Goal: Communication & Community: Share content

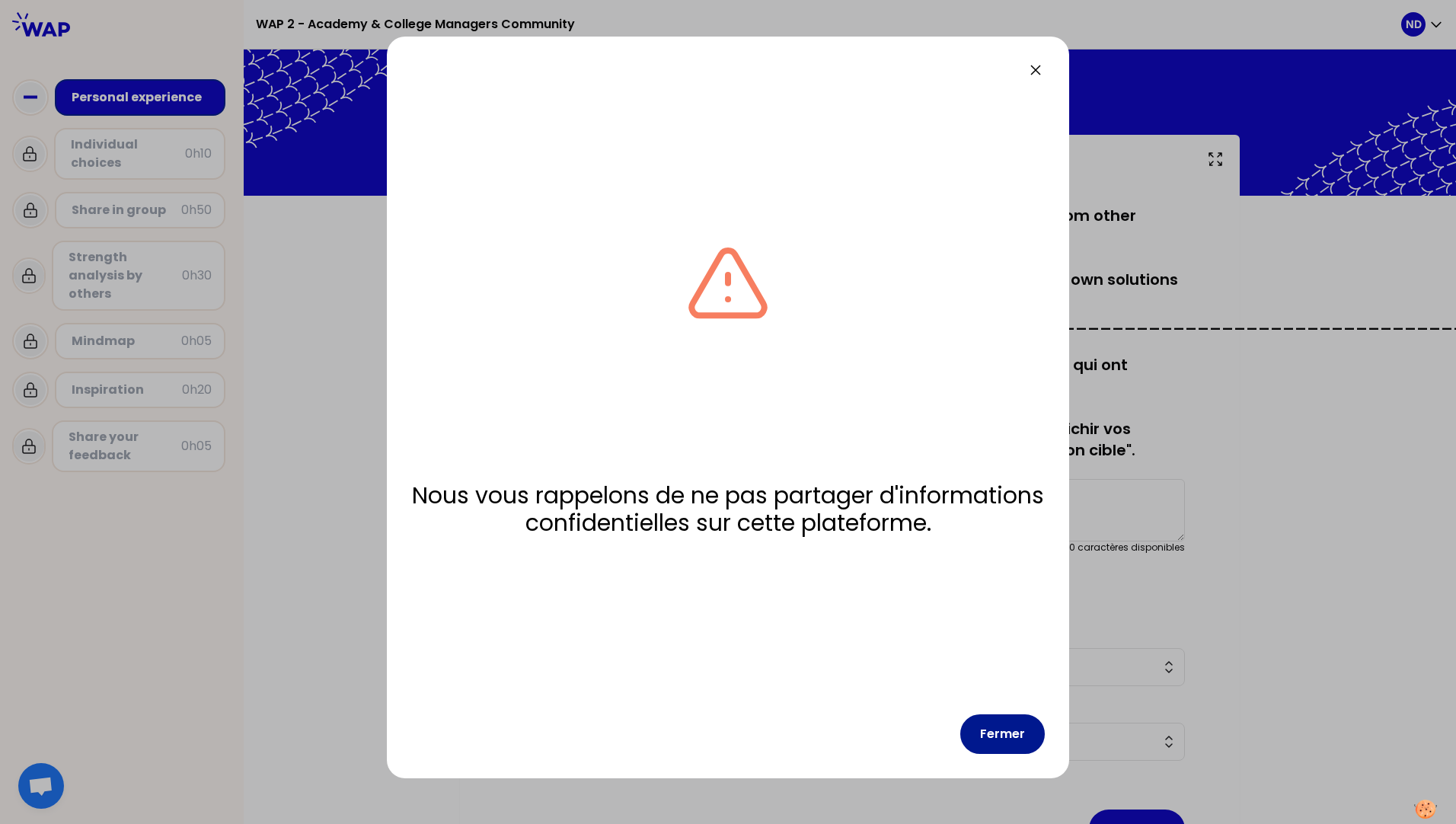
click at [1006, 744] on button "Fermer" at bounding box center [1002, 734] width 85 height 39
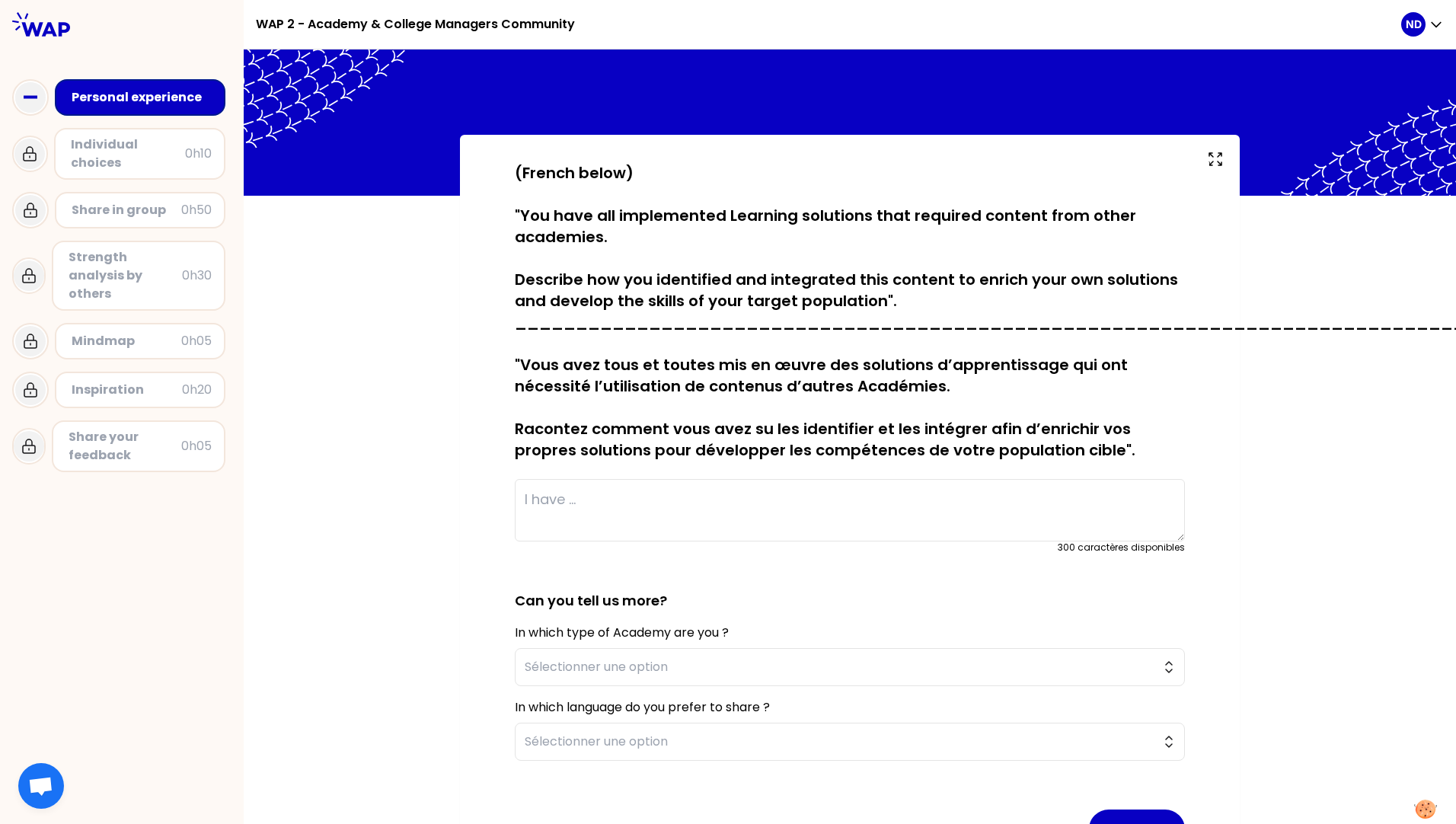
drag, startPoint x: 515, startPoint y: 214, endPoint x: 886, endPoint y: 298, distance: 380.4
click at [886, 298] on p "(French below) "You have all implemented Learning solutions that required conte…" at bounding box center [850, 311] width 670 height 298
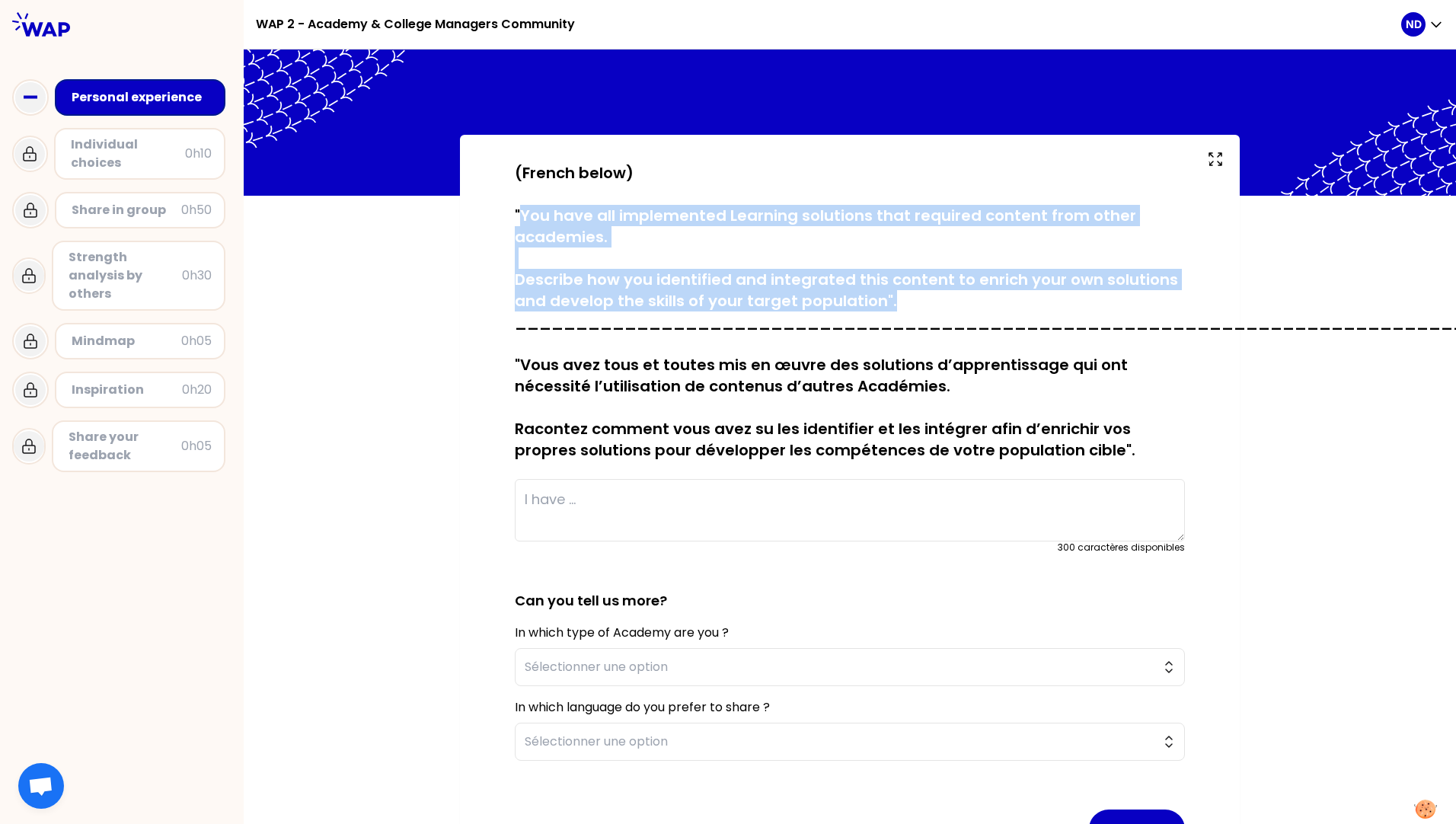
click at [515, 211] on p "(French below) "You have all implemented Learning solutions that required conte…" at bounding box center [850, 311] width 670 height 298
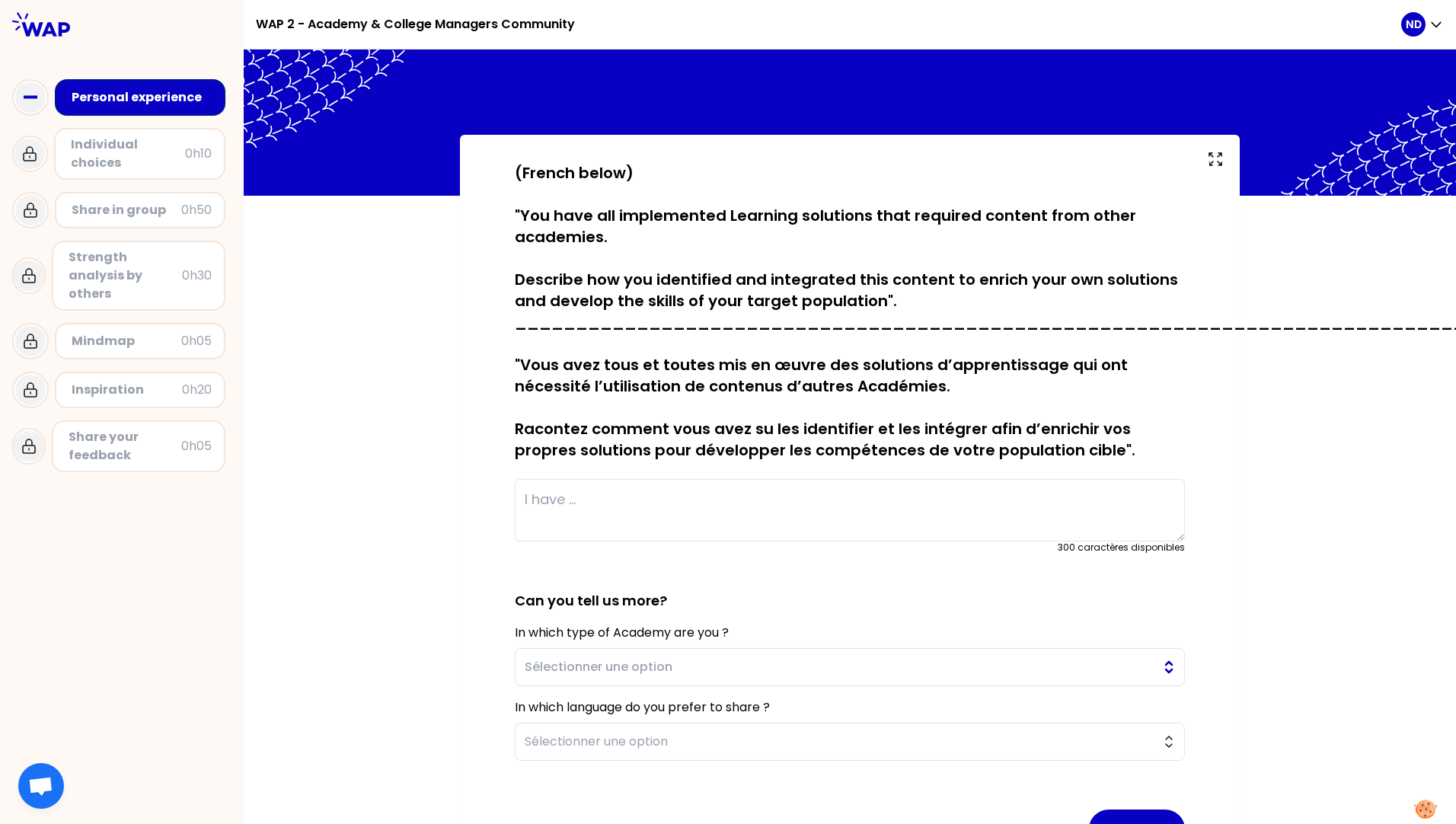
click at [1164, 665] on button "Sélectionner une option" at bounding box center [850, 667] width 670 height 38
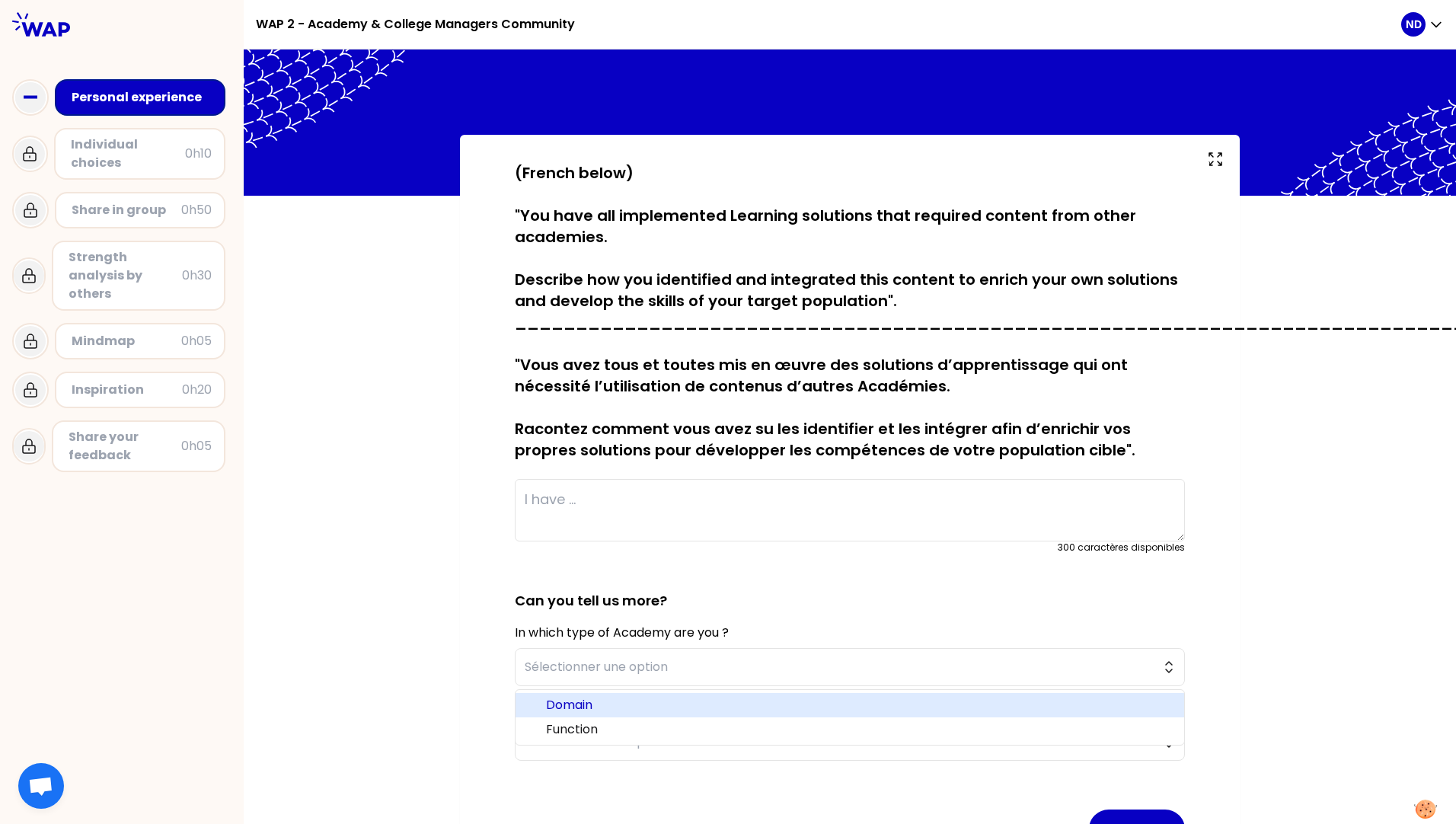
click at [577, 708] on span "Domain" at bounding box center [859, 705] width 626 height 18
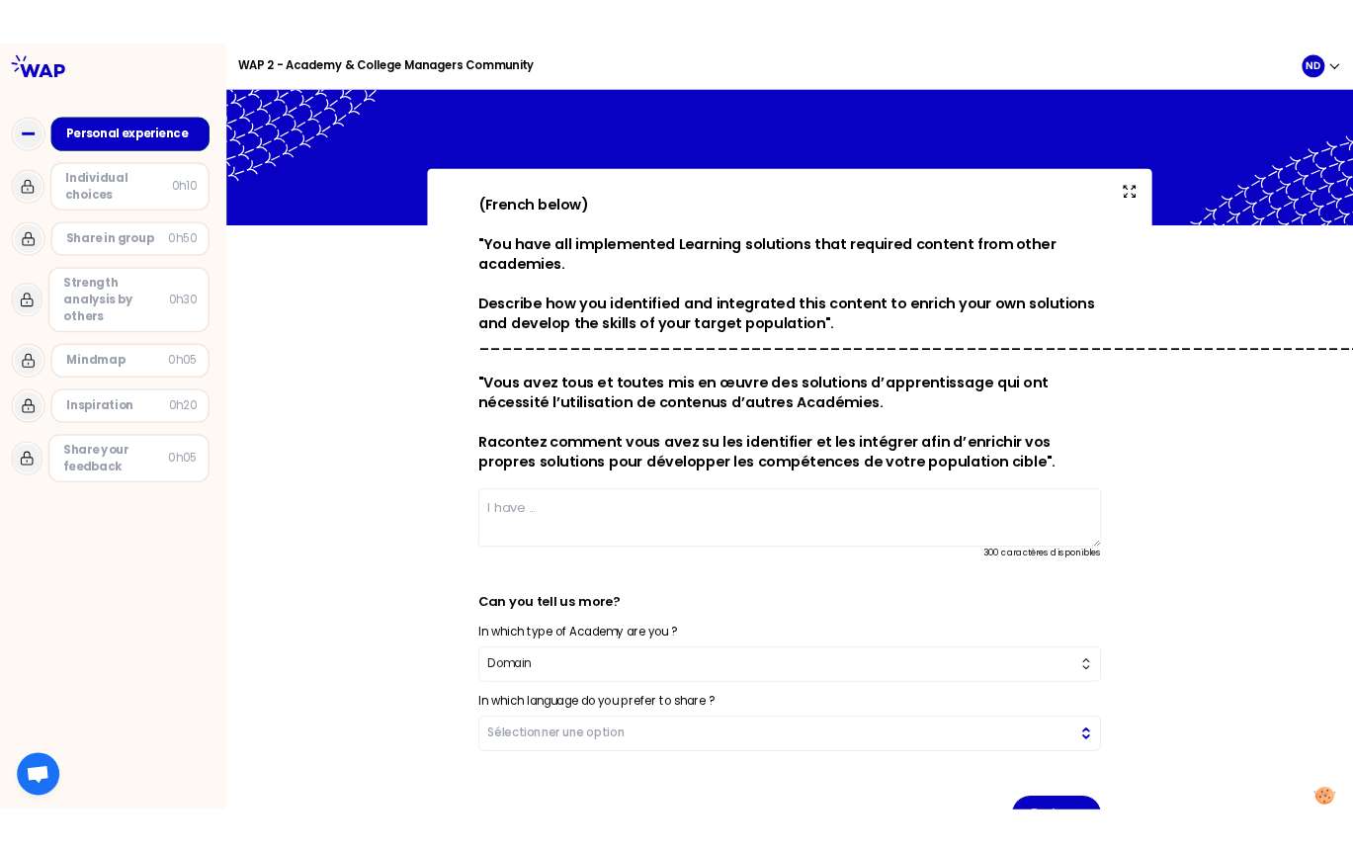
scroll to position [99, 0]
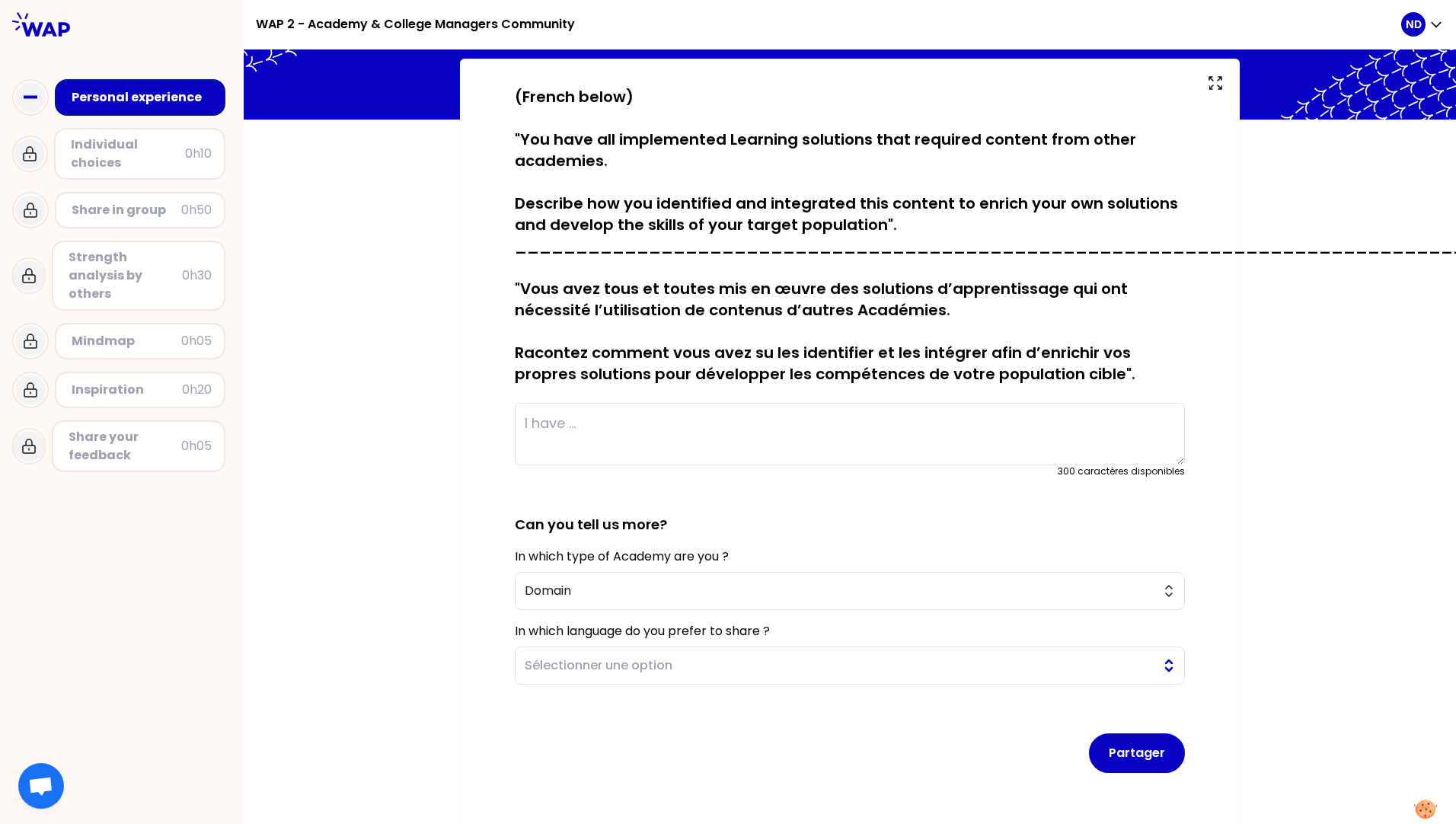
click at [1166, 661] on button "Sélectionner une option" at bounding box center [850, 665] width 670 height 38
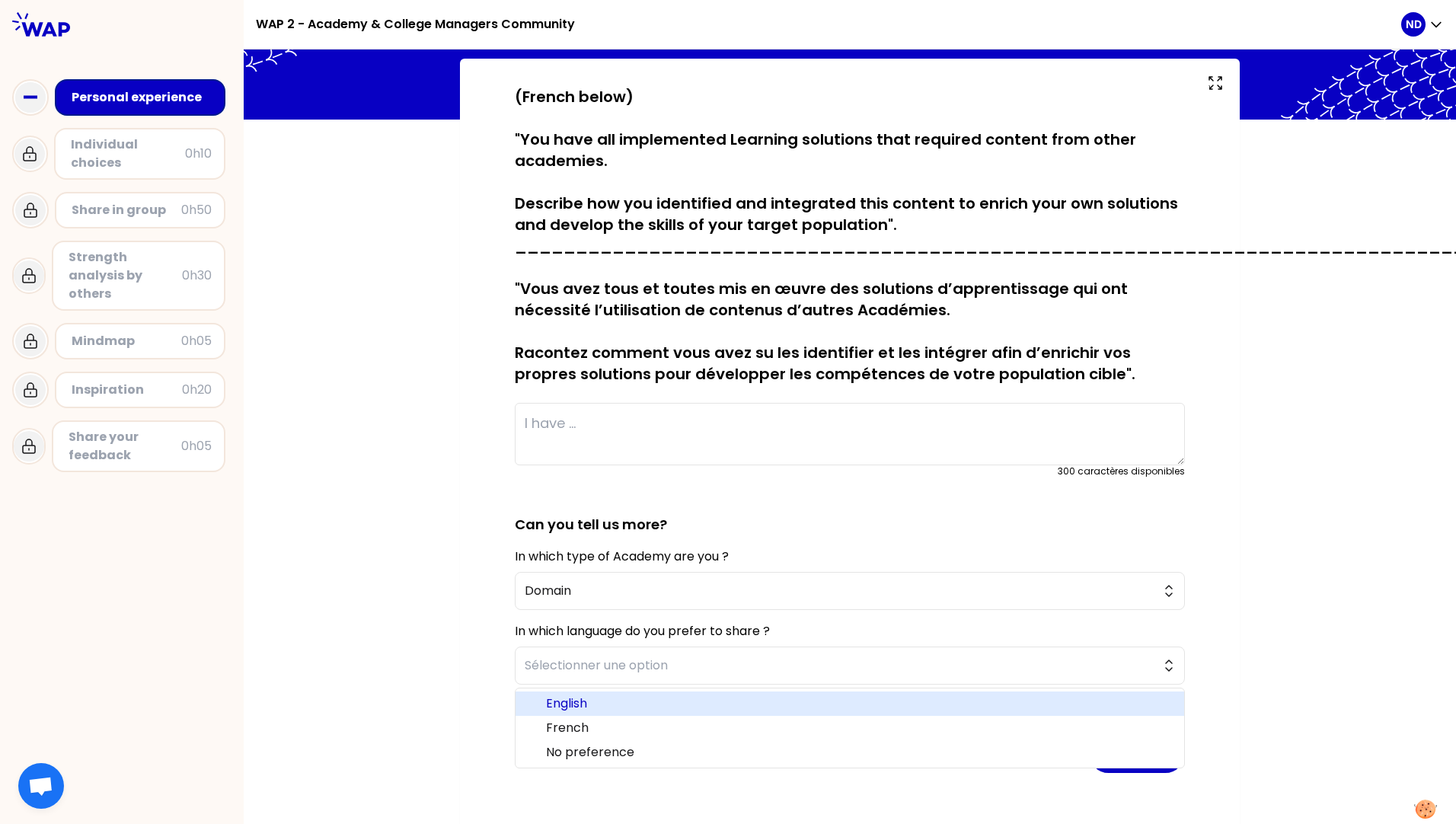
click at [607, 705] on span "English" at bounding box center [859, 704] width 626 height 18
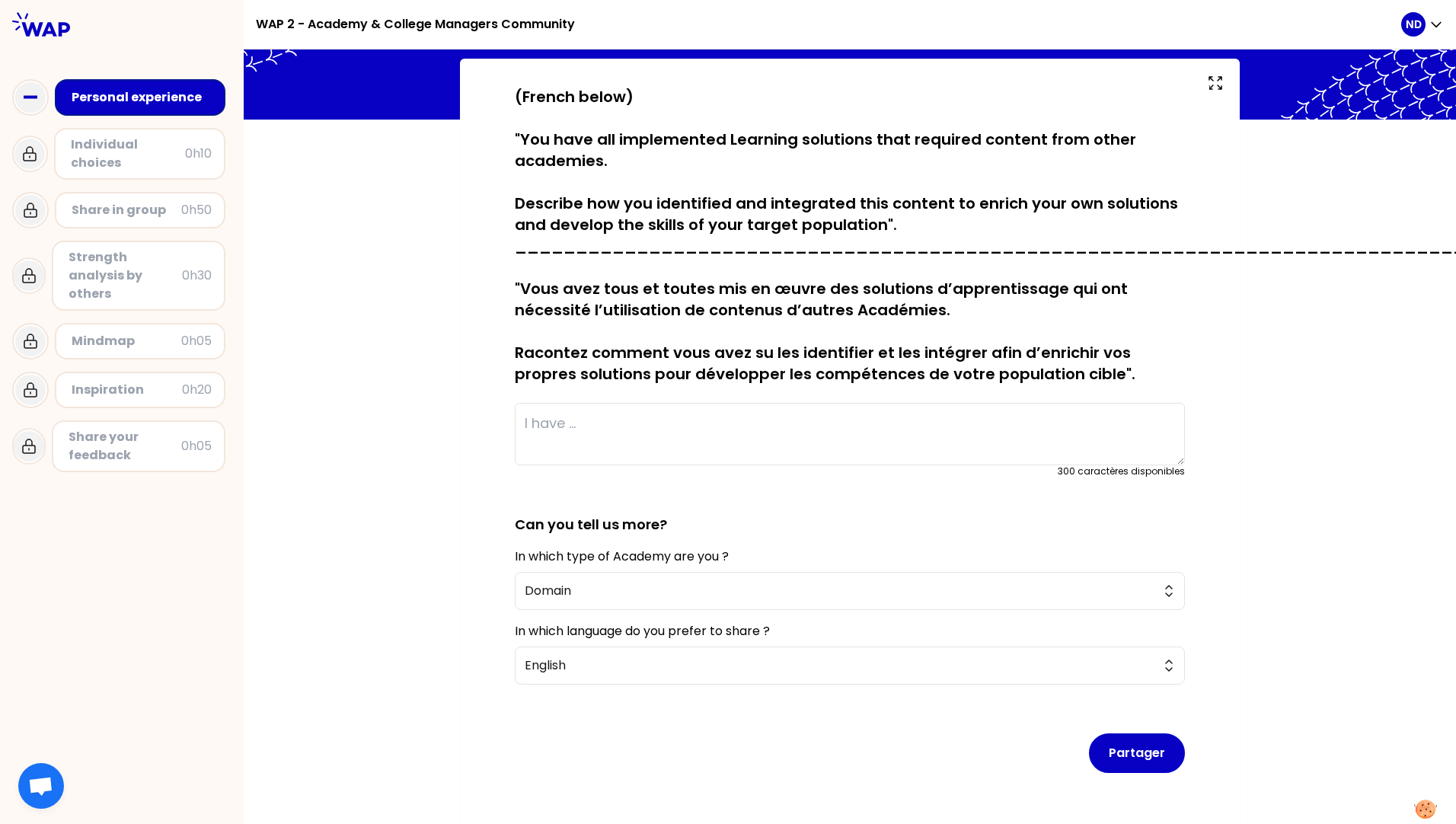
click at [1328, 776] on div "sauvegardé (French below) "You have all implemented Learning solutions that req…" at bounding box center [849, 462] width 1212 height 806
click at [602, 422] on textarea at bounding box center [850, 434] width 670 height 62
click at [589, 426] on textarea at bounding box center [850, 434] width 670 height 62
click at [622, 426] on textarea at bounding box center [850, 434] width 670 height 62
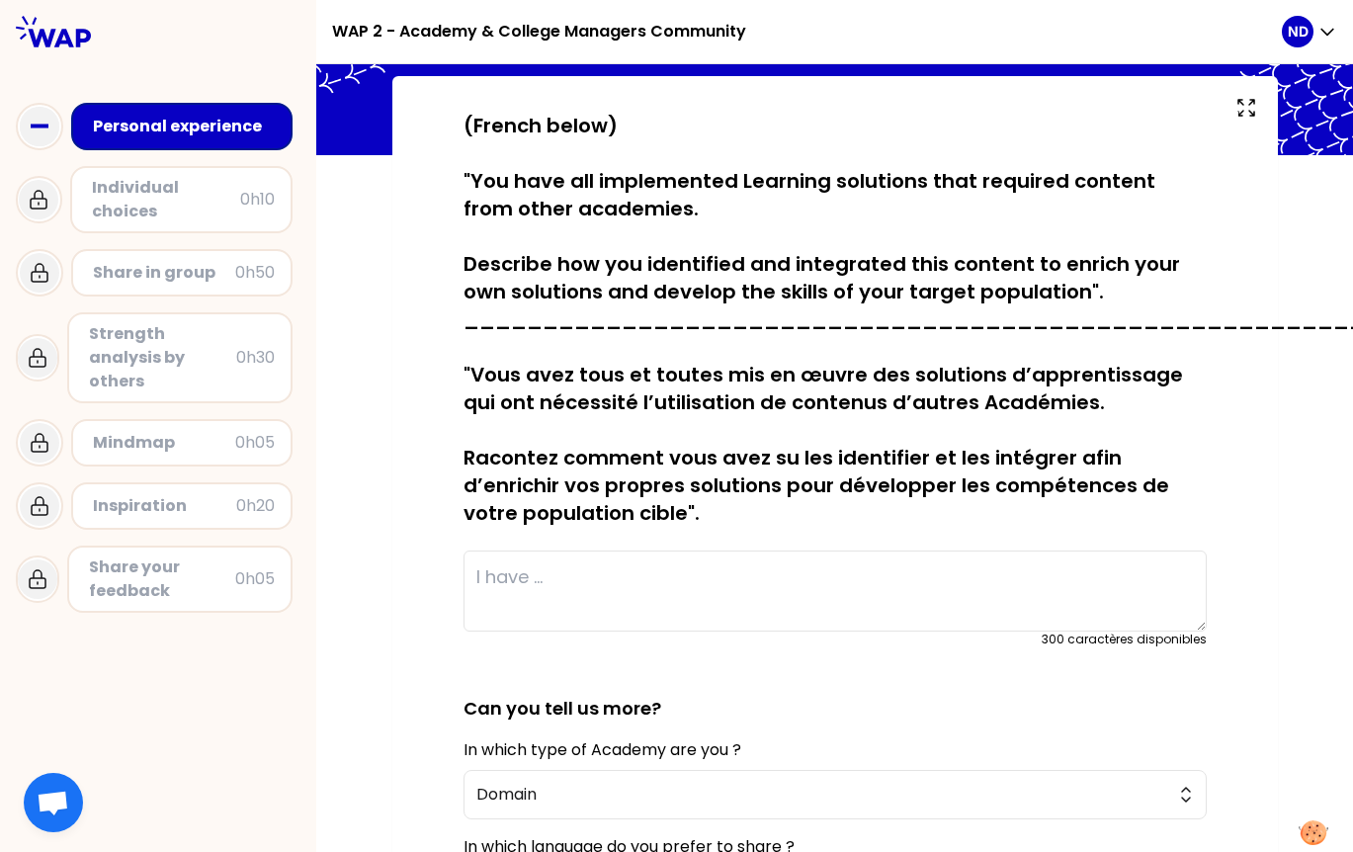
click at [575, 580] on textarea at bounding box center [835, 591] width 743 height 81
click at [629, 584] on textarea at bounding box center [835, 591] width 743 height 81
type textarea "I"
click at [705, 587] on textarea "We have collaborated" at bounding box center [835, 591] width 743 height 81
click at [860, 581] on textarea "We have collaborated at the BL level." at bounding box center [835, 591] width 743 height 81
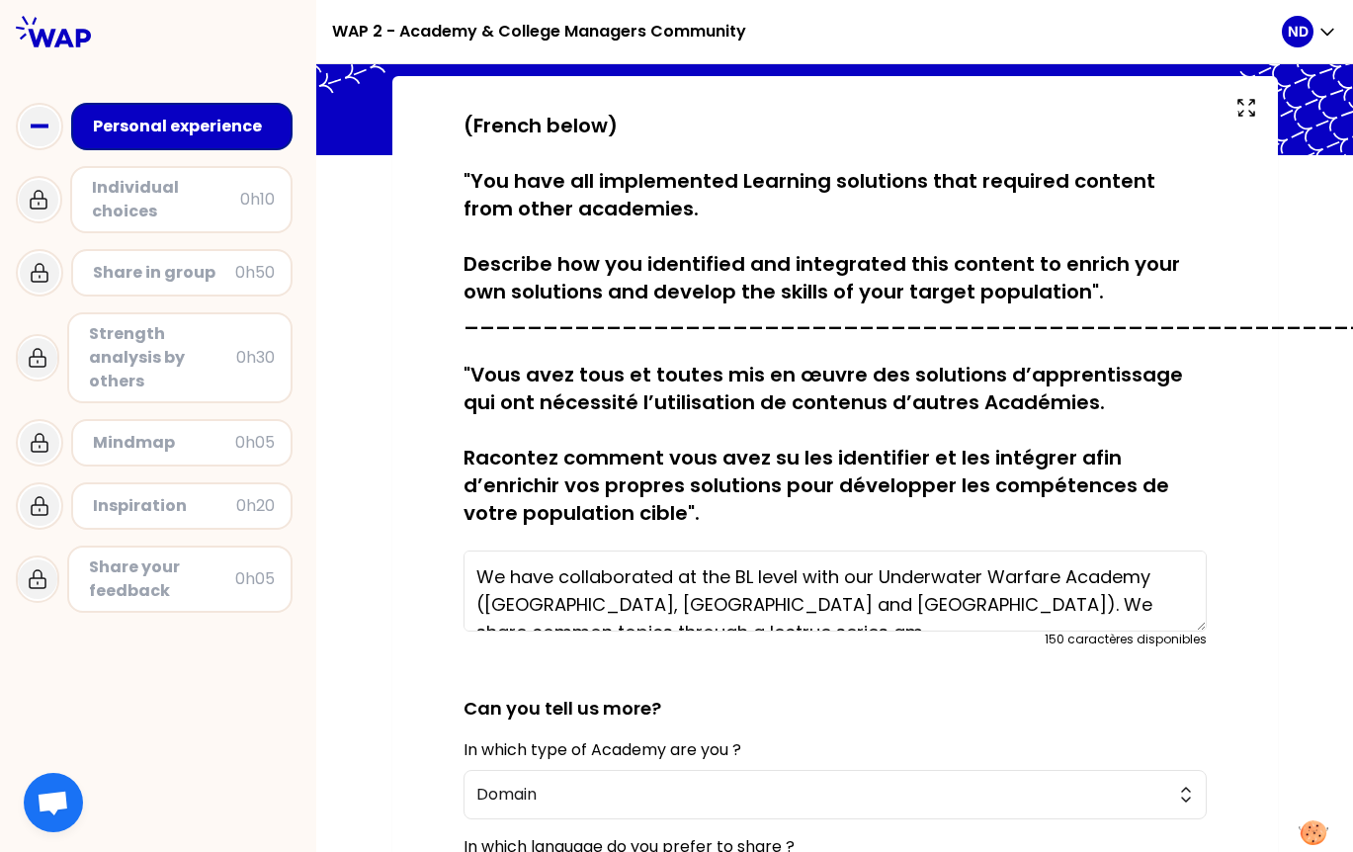
scroll to position [14, 0]
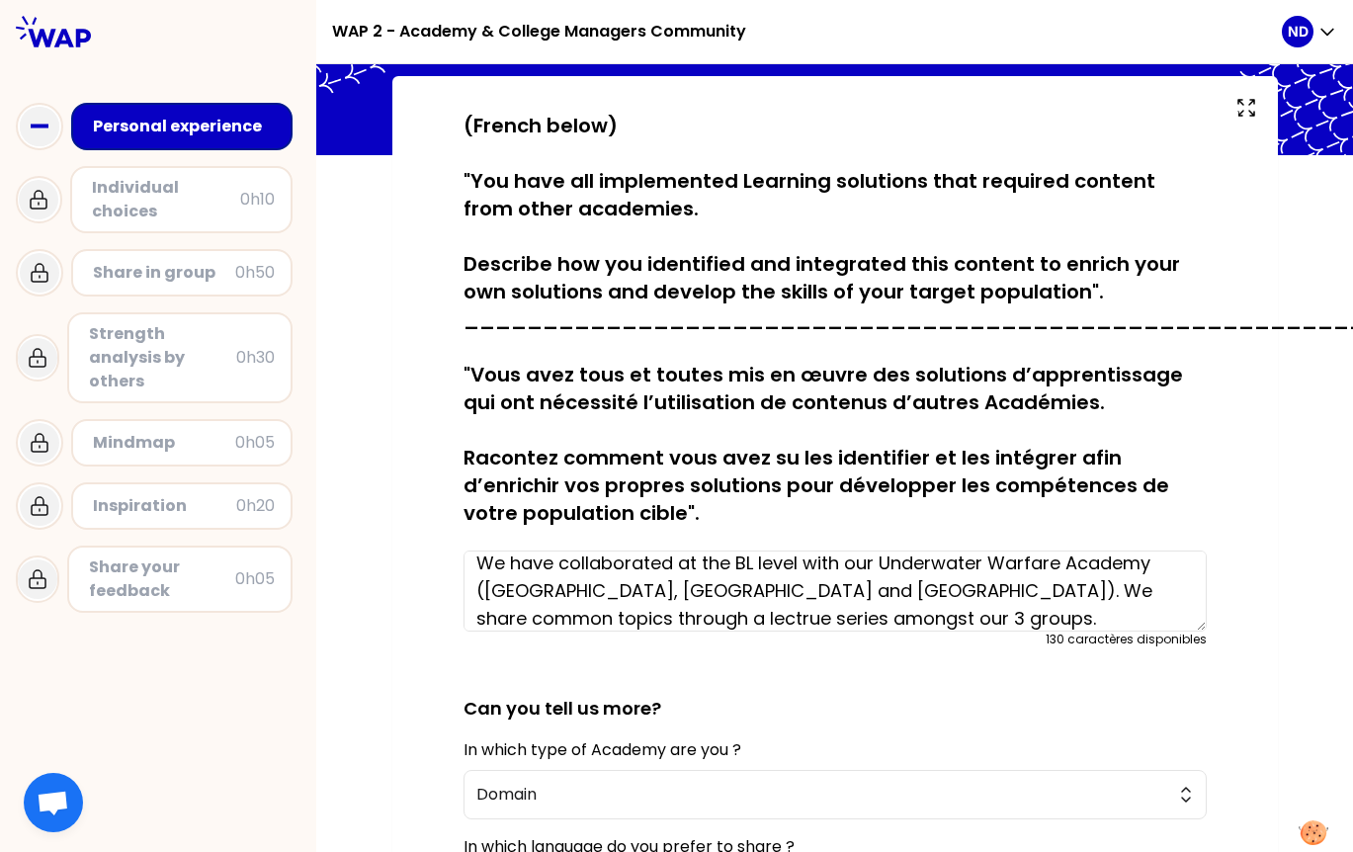
click at [1084, 594] on textarea "We have collaborated at the BL level with our Underwater Warfare Academy ([GEOG…" at bounding box center [835, 591] width 743 height 81
click at [1028, 591] on textarea "We have collaborated at the BL level with our Underwater Warfare Academy ([GEOG…" at bounding box center [835, 591] width 743 height 81
click at [870, 615] on textarea "We have collaborated at the BL level with our Underwater Warfare Academy ([GEOG…" at bounding box center [835, 591] width 743 height 81
click at [1167, 598] on textarea "We have collaborated at the BL level with our Underwater Warfare Academy ([GEOG…" at bounding box center [835, 591] width 743 height 81
click at [833, 613] on textarea "We have collaborated at the BL level with our Underwater Warfare Academy ([GEOG…" at bounding box center [835, 591] width 743 height 81
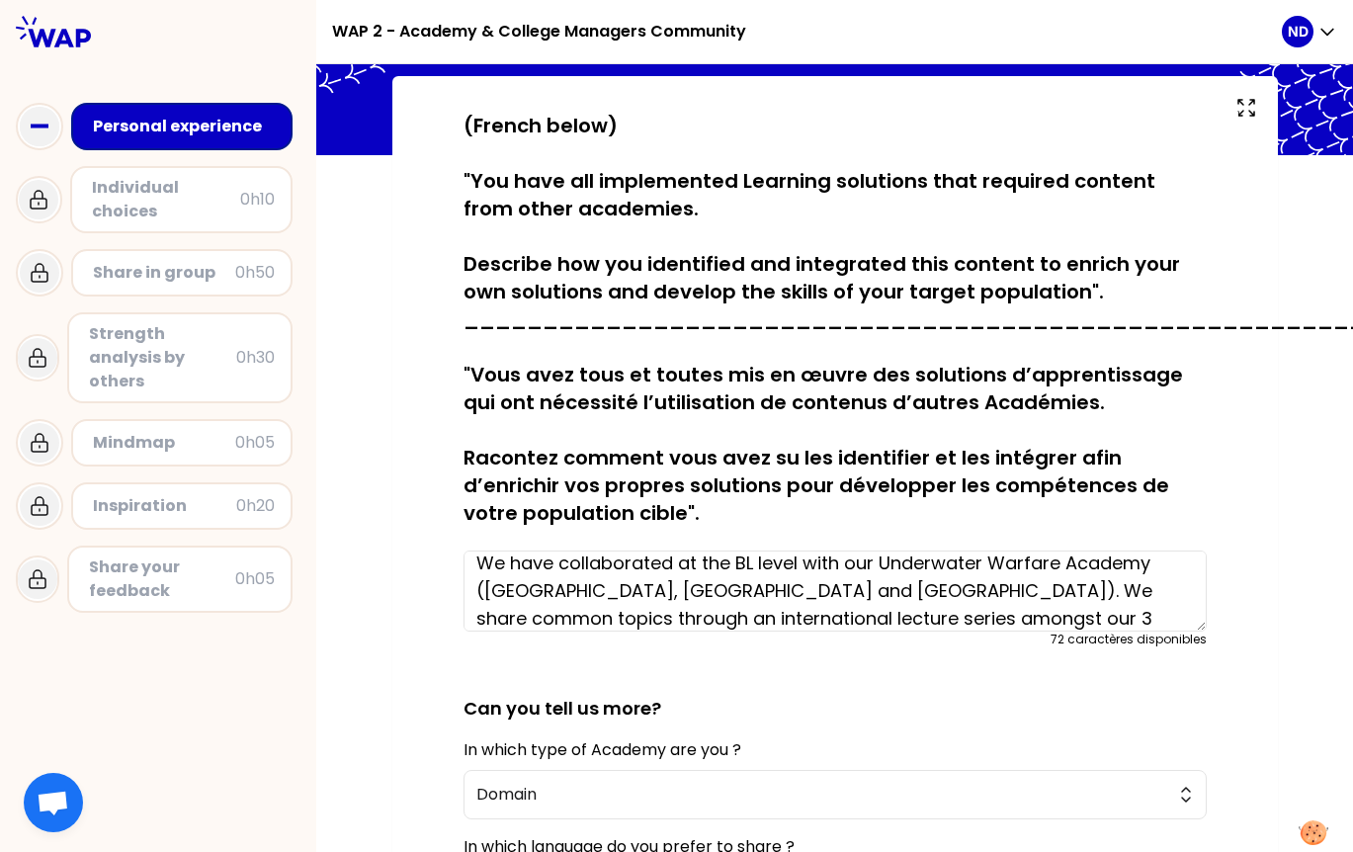
scroll to position [42, 0]
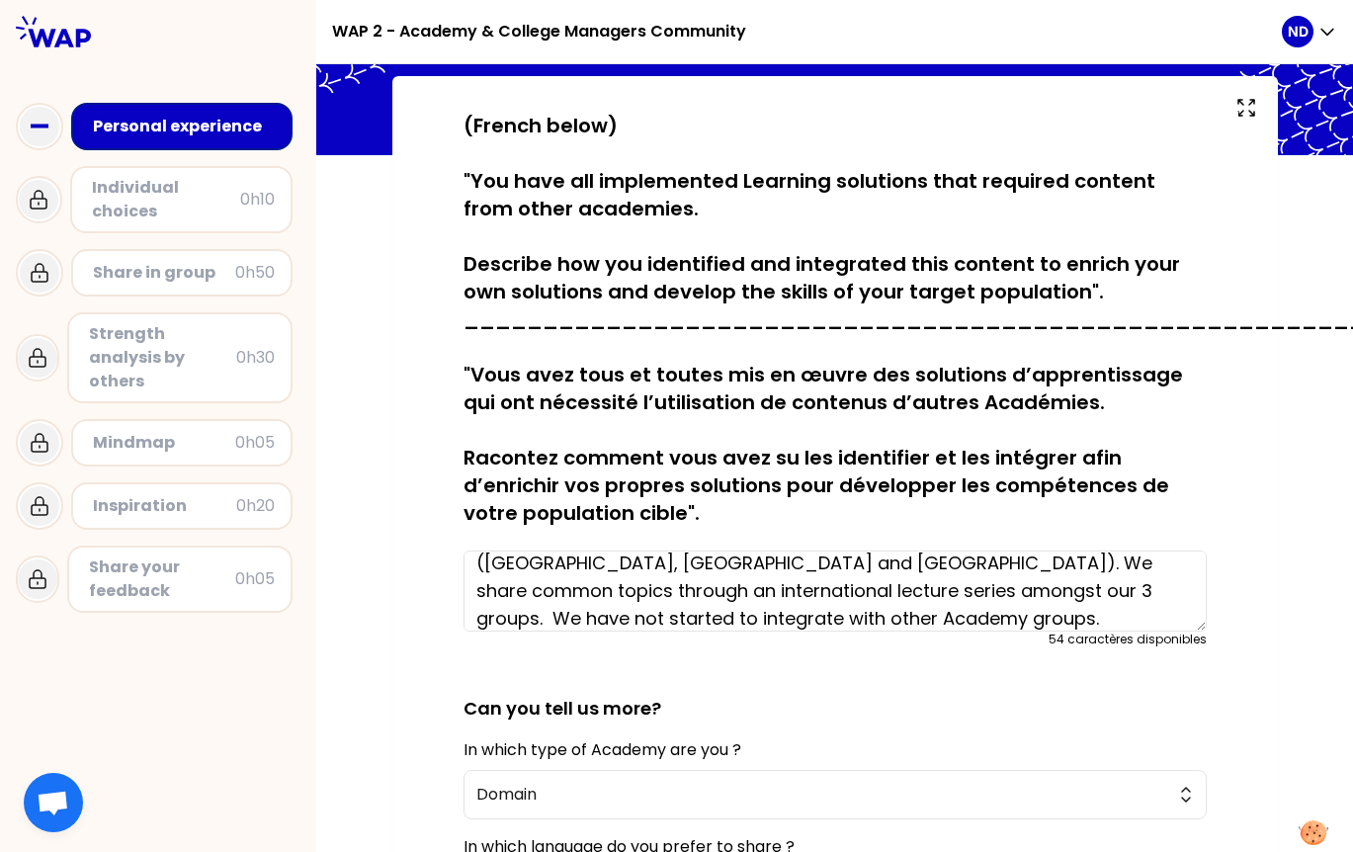
click at [525, 617] on textarea "We have collaborated at the BL level with our Underwater Warfare Academy ([GEOG…" at bounding box center [835, 591] width 743 height 81
click at [798, 616] on textarea "We have collaborated at the BL level with our Underwater Warfare Academy ([GEOG…" at bounding box center [835, 591] width 743 height 81
click at [937, 620] on textarea "We have collaborated at the BL level with our Underwater Warfare Academy ([GEOG…" at bounding box center [835, 591] width 743 height 81
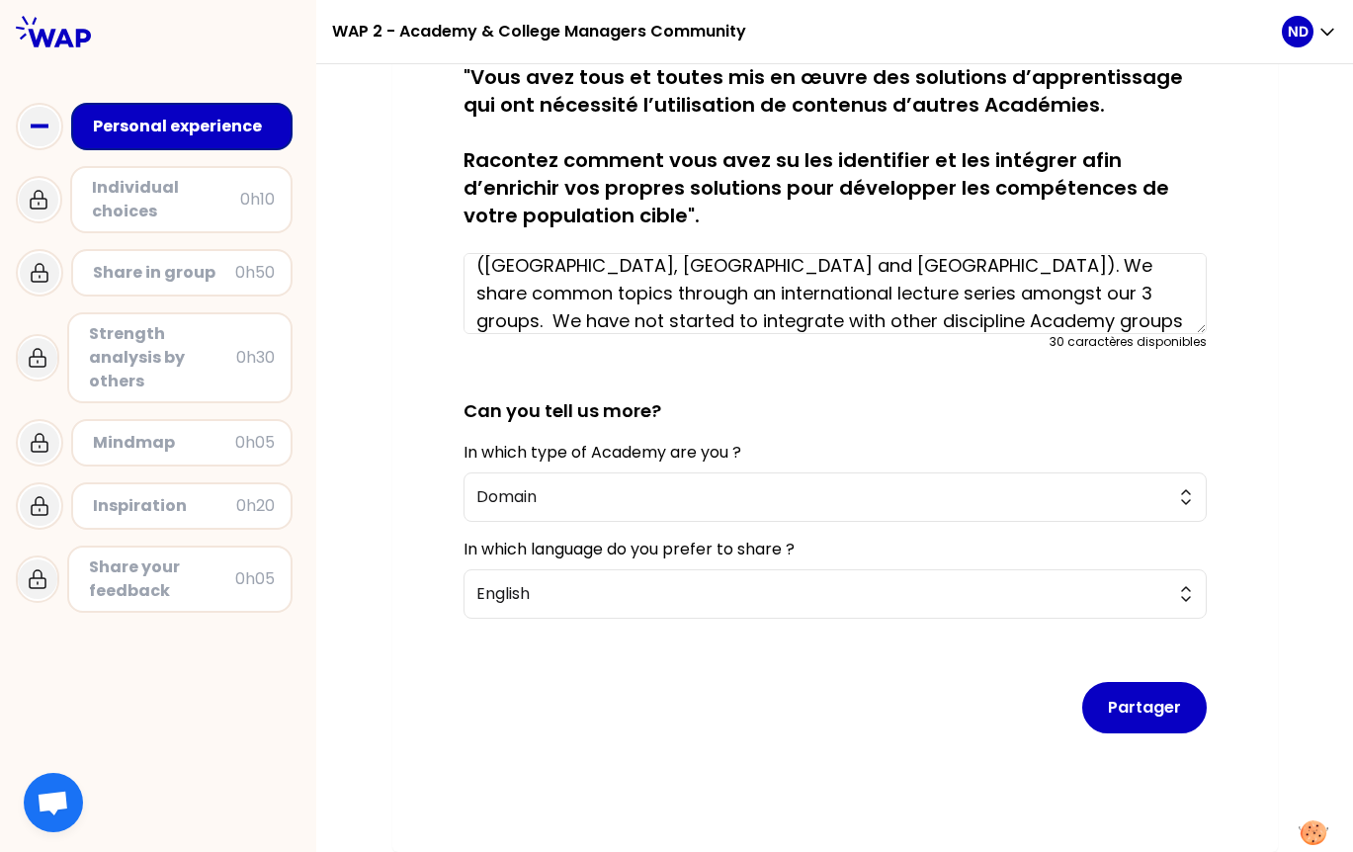
scroll to position [411, 0]
type textarea "We have collaborated at the BL level with our Underwater Warfare Academy ([GEOG…"
click at [1147, 688] on button "Partager" at bounding box center [1144, 707] width 125 height 51
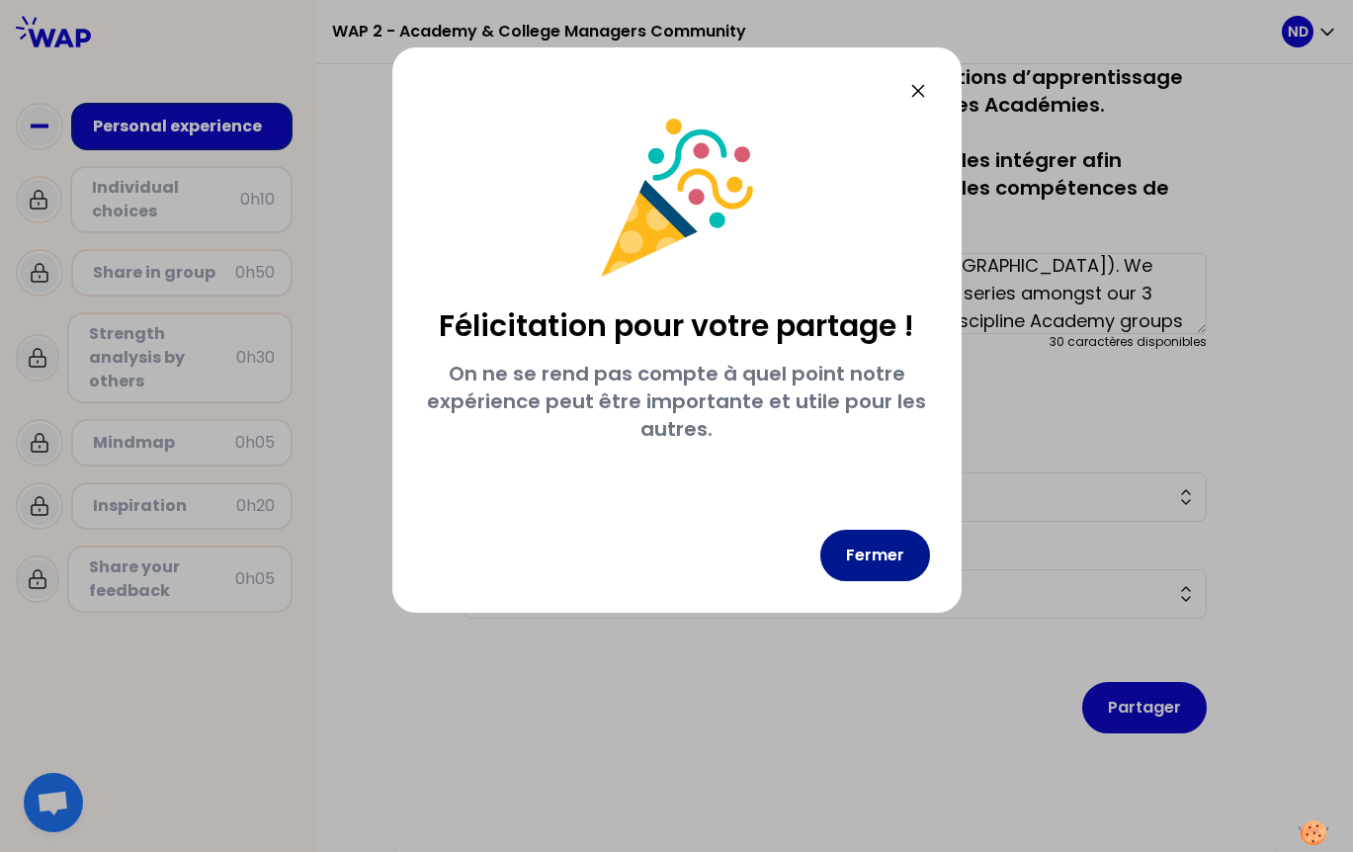
click at [885, 559] on button "Fermer" at bounding box center [875, 555] width 110 height 51
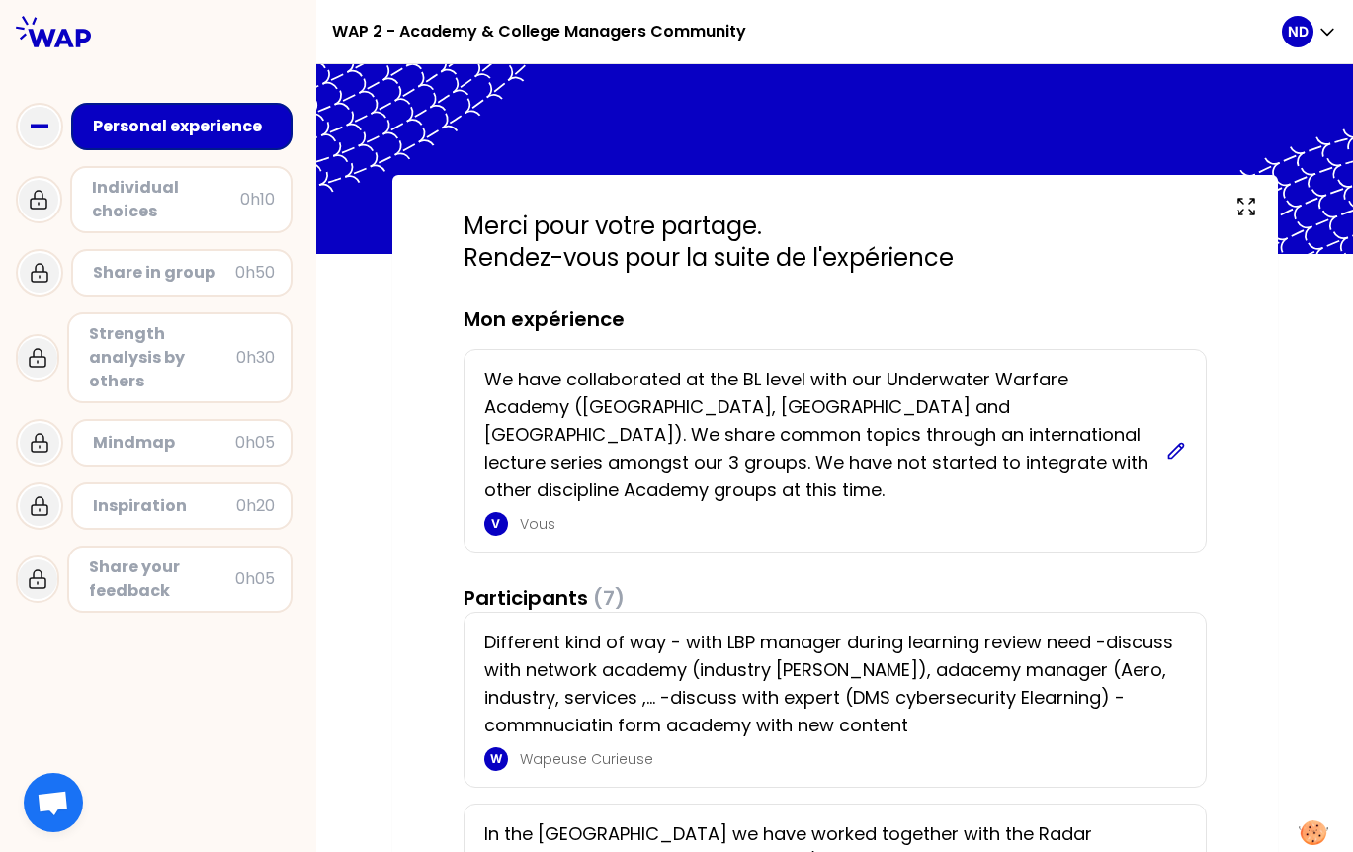
click at [1166, 441] on icon at bounding box center [1176, 451] width 20 height 20
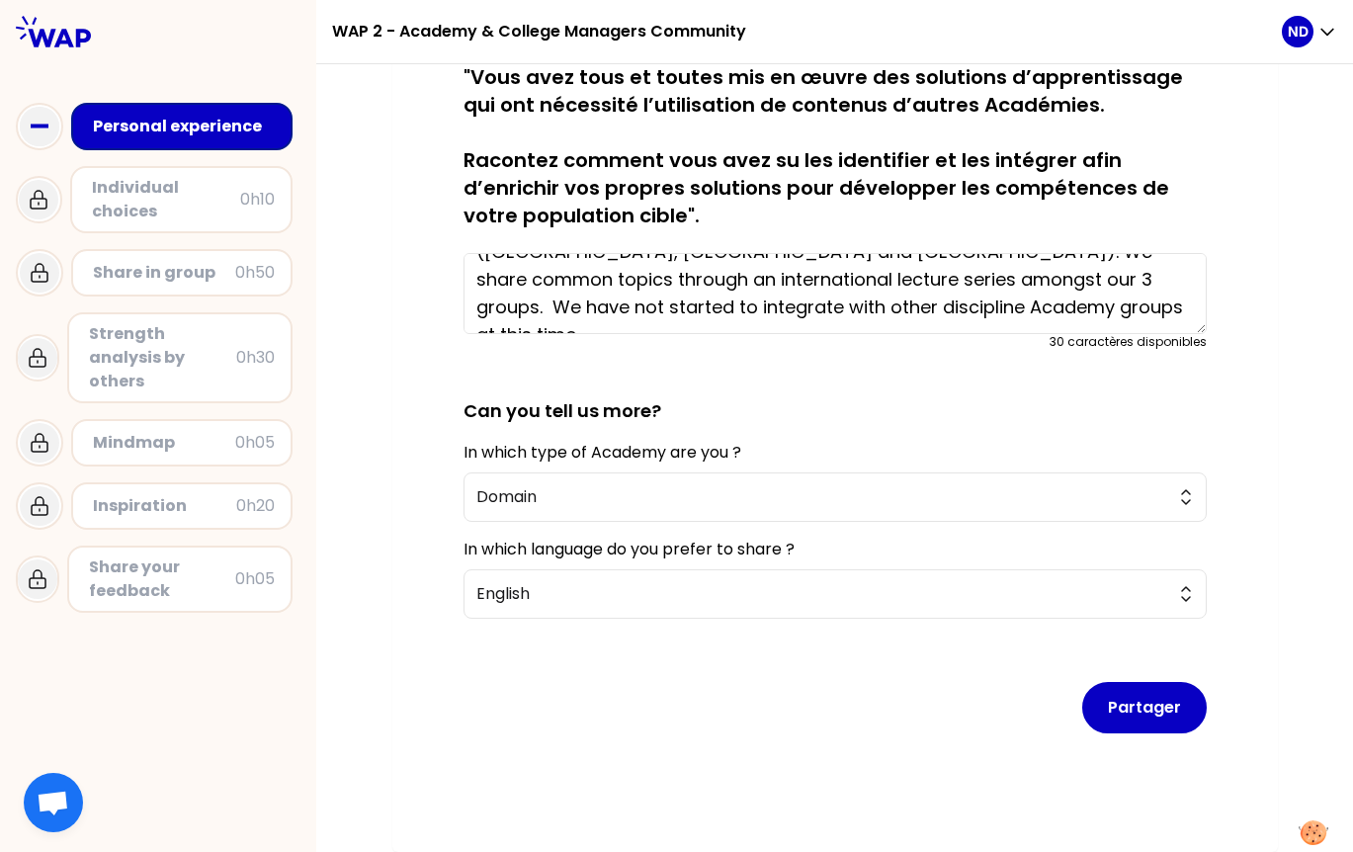
scroll to position [411, 0]
click at [228, 278] on div "Share in group" at bounding box center [164, 273] width 142 height 24
click at [100, 277] on div "Share in group" at bounding box center [164, 273] width 142 height 24
click at [1140, 693] on button "Partager" at bounding box center [1144, 707] width 125 height 51
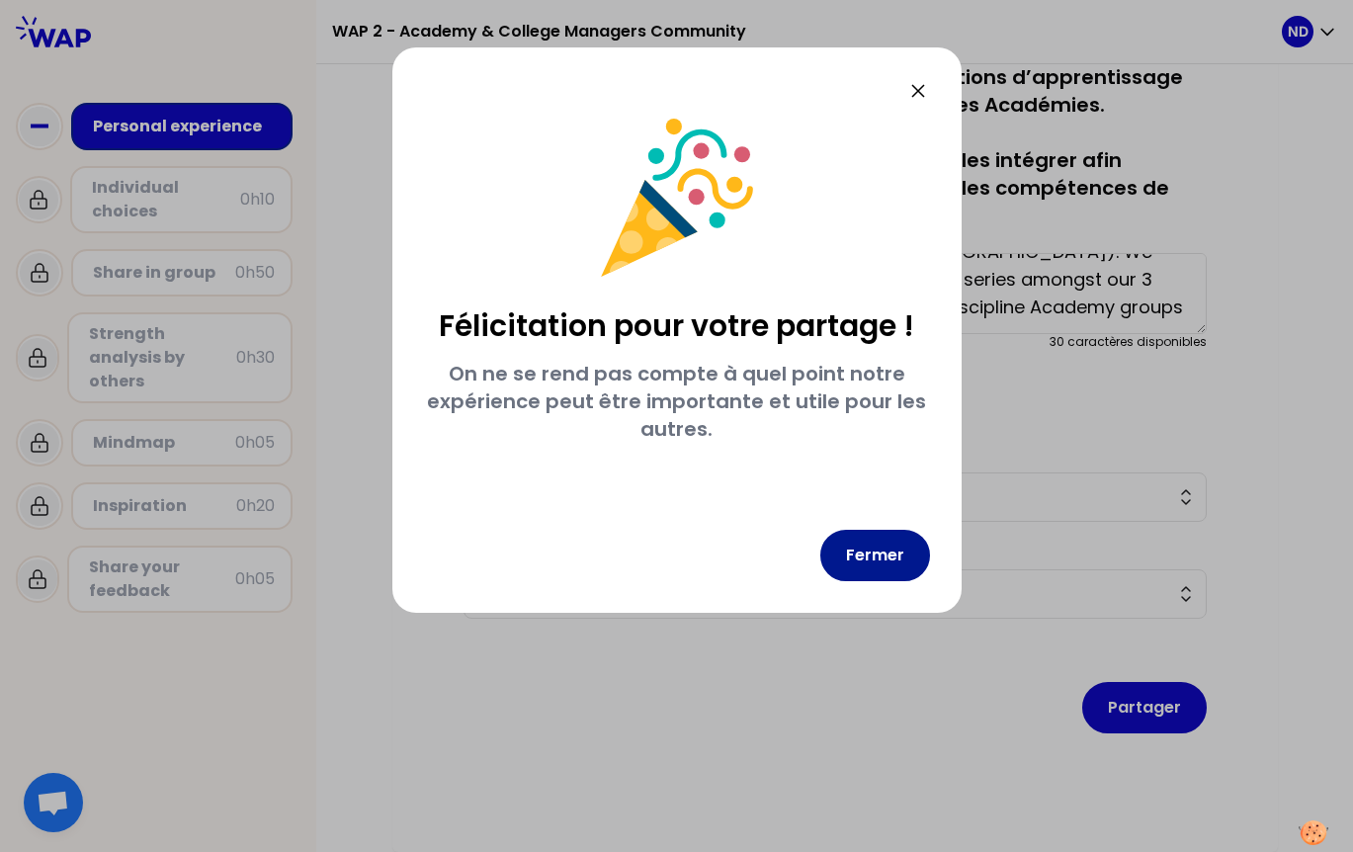
click at [882, 556] on button "Fermer" at bounding box center [875, 555] width 110 height 51
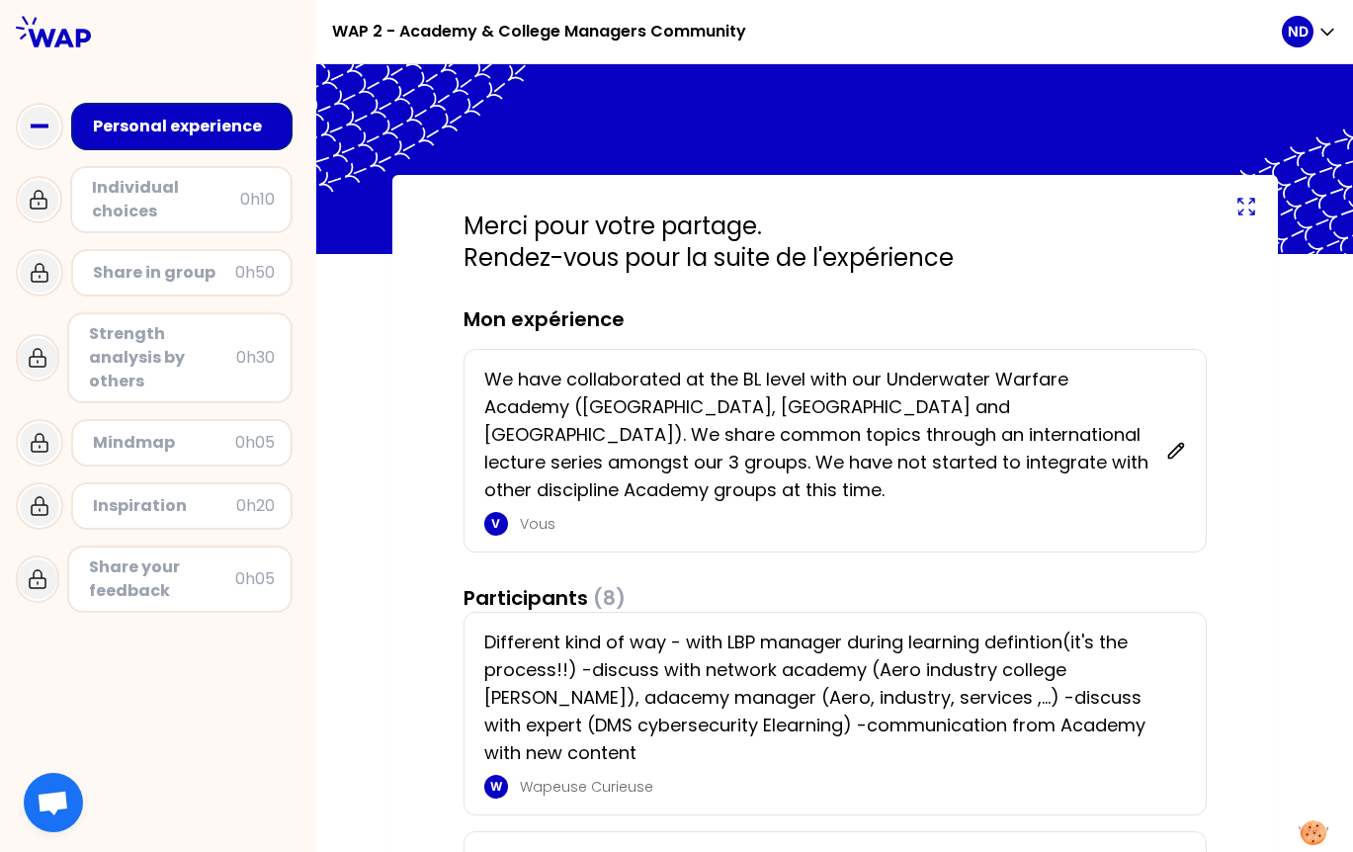
click at [1241, 207] on icon at bounding box center [1246, 207] width 24 height 24
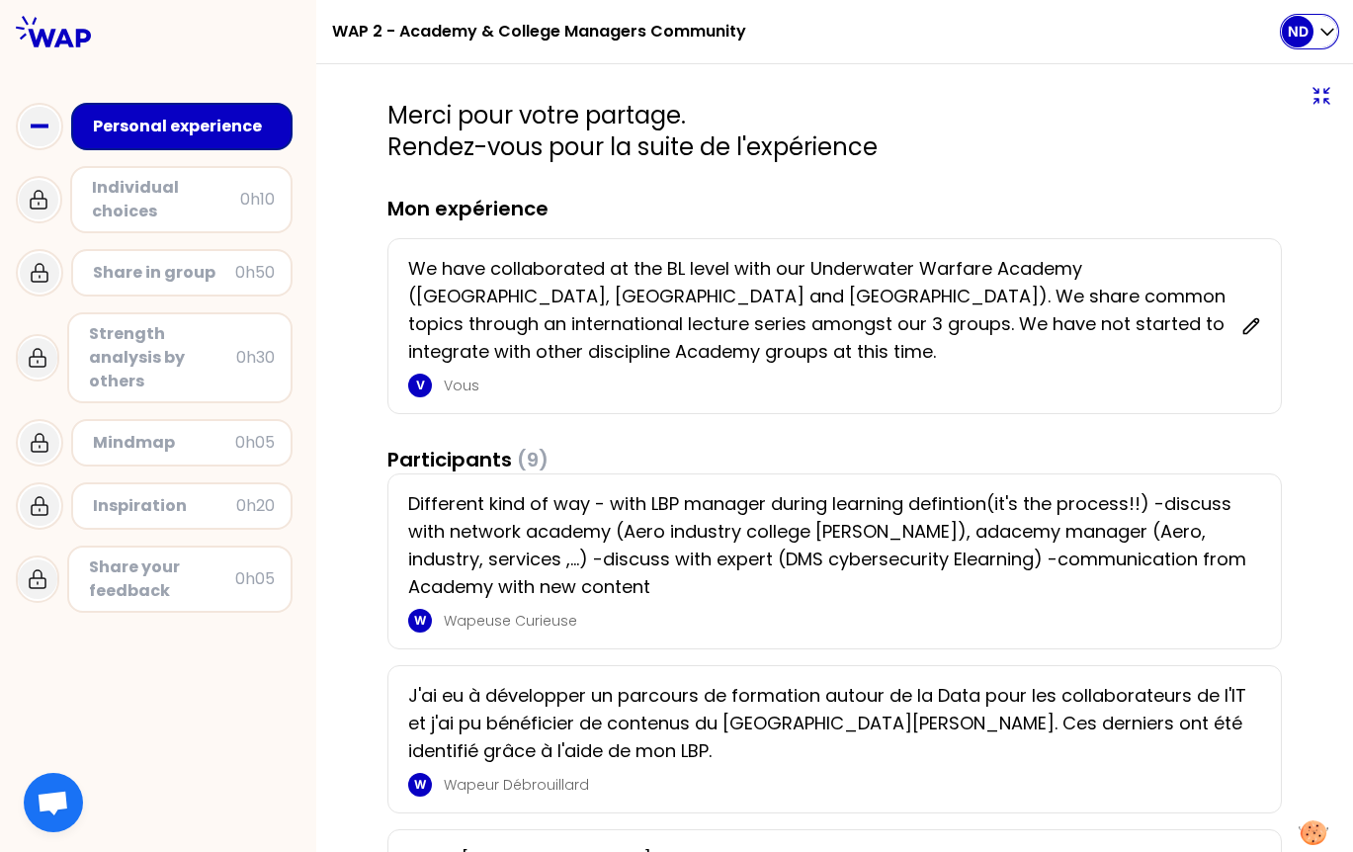
click at [1330, 30] on icon "button" at bounding box center [1328, 32] width 20 height 20
click at [1013, 127] on h2 "Merci pour votre partage. Rendez-vous pour la suite de l'expérience" at bounding box center [834, 131] width 894 height 63
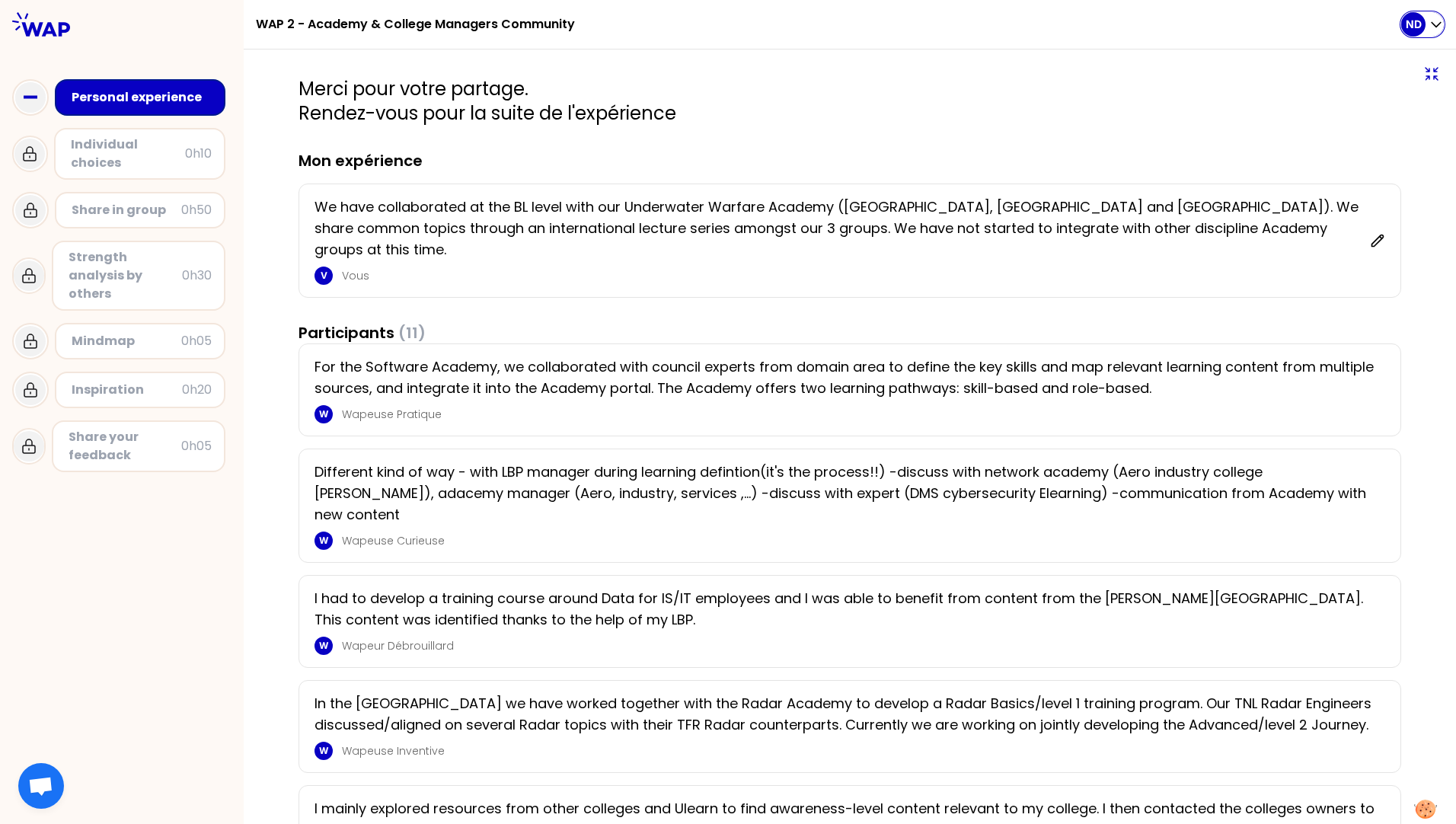
click at [1428, 25] on icon "button" at bounding box center [1436, 25] width 15 height 15
click at [1367, 134] on span "Se déconnecter" at bounding box center [1377, 131] width 108 height 22
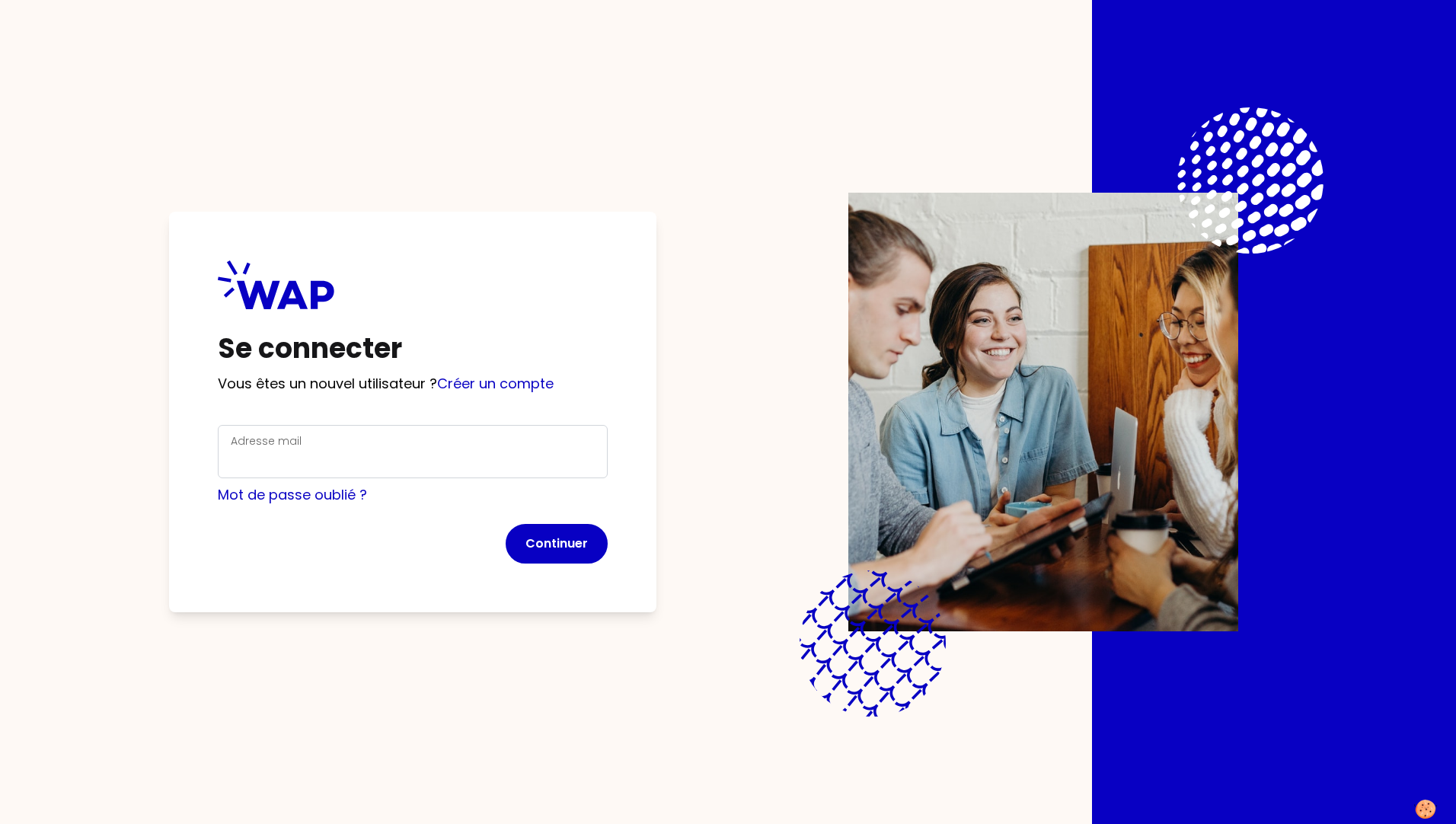
click at [341, 440] on div "Adresse mail" at bounding box center [412, 451] width 364 height 39
click at [592, 647] on div "Se connecter Vous êtes un nouvel utilisateur ? Créer un compte Adresse mail Mot…" at bounding box center [728, 412] width 1261 height 824
